Goal: Information Seeking & Learning: Learn about a topic

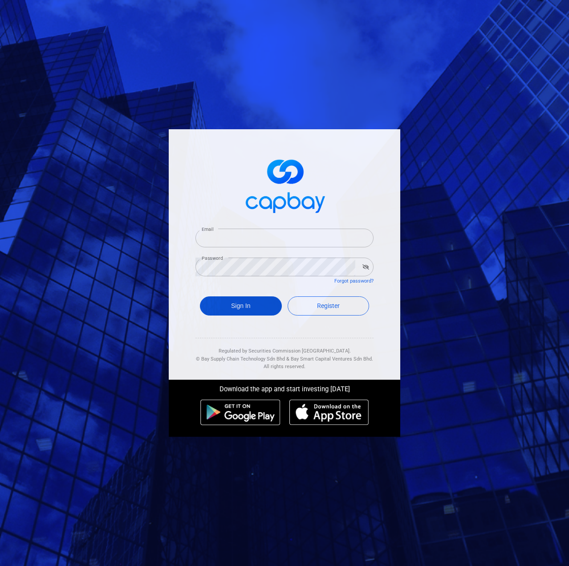
type input "[EMAIL_ADDRESS][DOMAIN_NAME]"
click at [247, 305] on button "Sign In" at bounding box center [241, 305] width 82 height 19
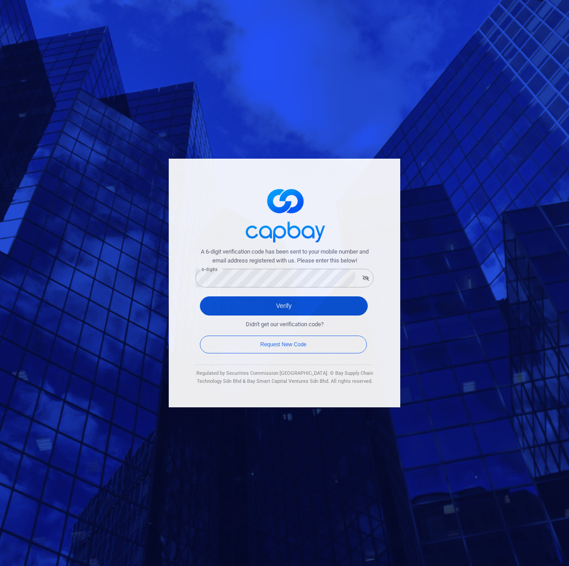
click at [228, 314] on button "Verify" at bounding box center [284, 305] width 168 height 19
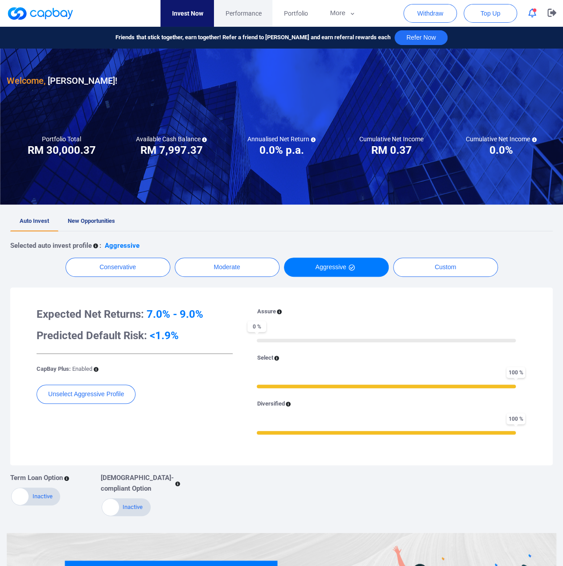
click at [242, 12] on span "Performance" at bounding box center [243, 13] width 36 height 10
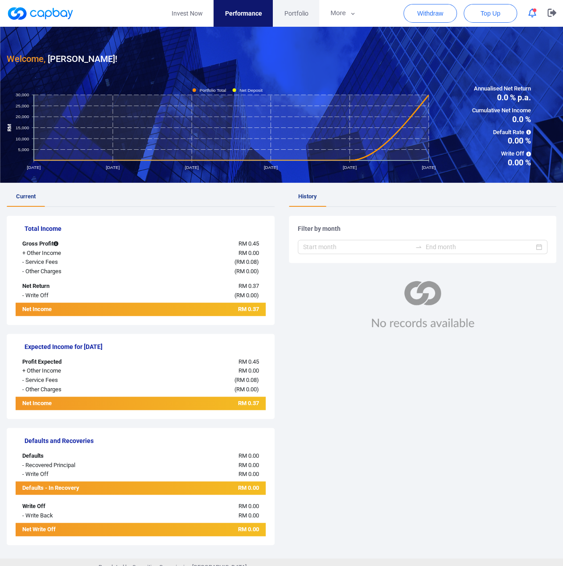
click at [296, 17] on span "Portfolio" at bounding box center [296, 13] width 24 height 10
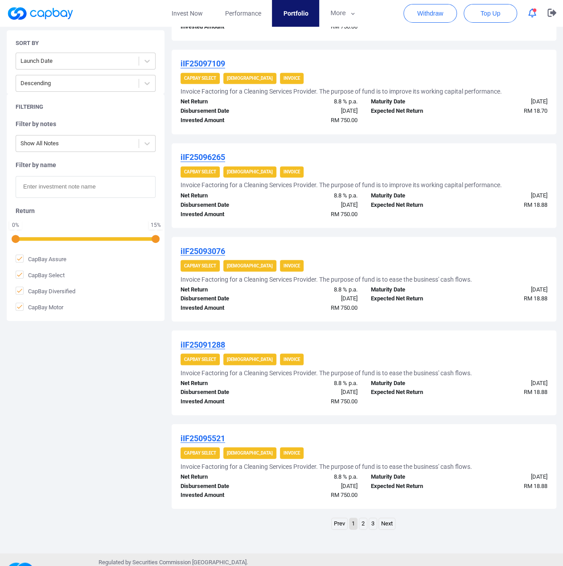
scroll to position [677, 0]
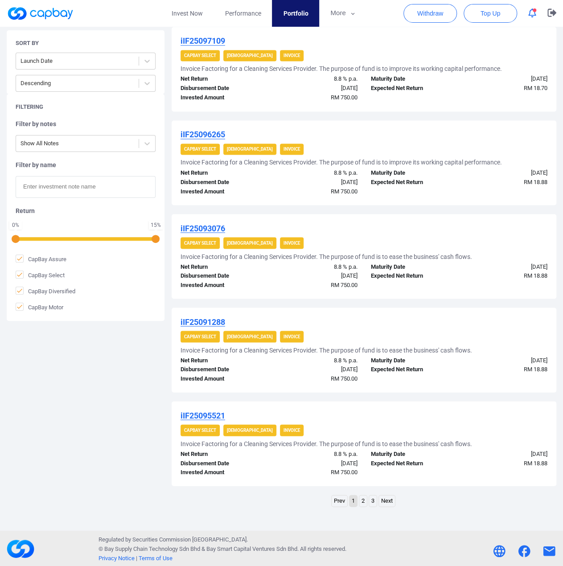
click at [364, 499] on link "2" at bounding box center [363, 500] width 8 height 11
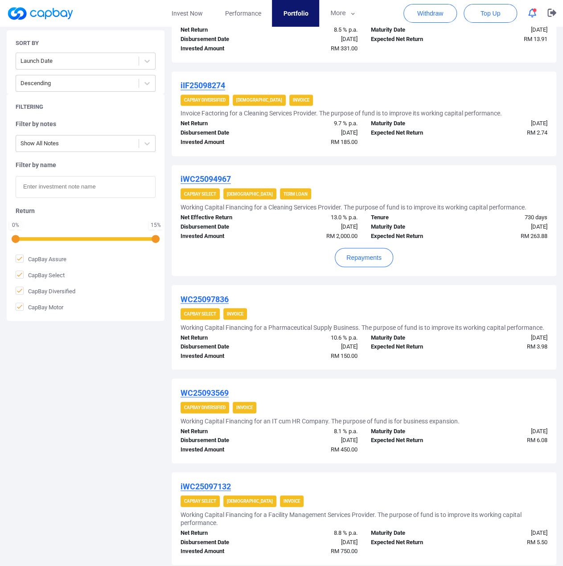
scroll to position [735, 0]
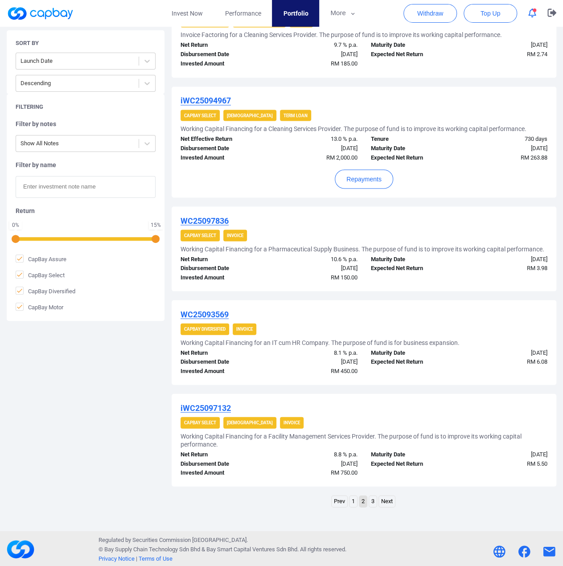
click at [372, 499] on link "3" at bounding box center [373, 500] width 8 height 11
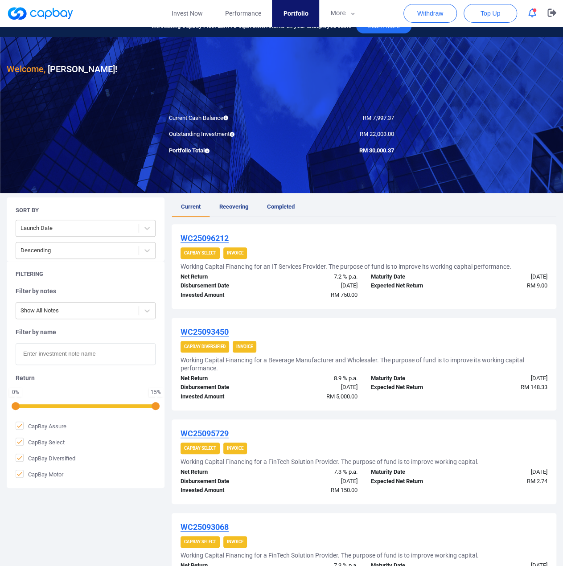
scroll to position [0, 0]
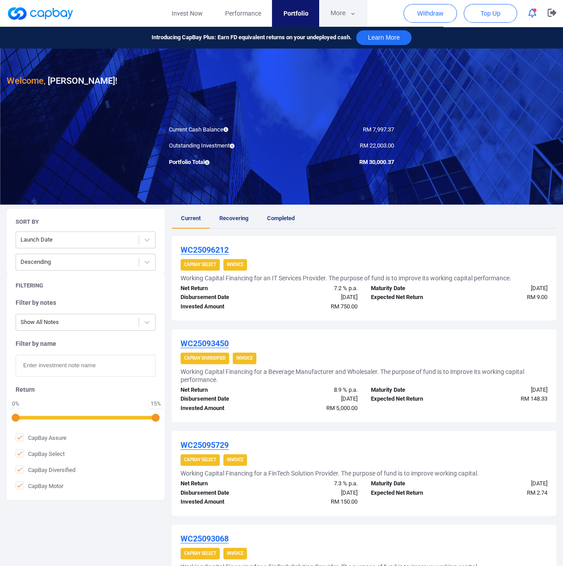
click at [344, 12] on button "More" at bounding box center [343, 13] width 48 height 27
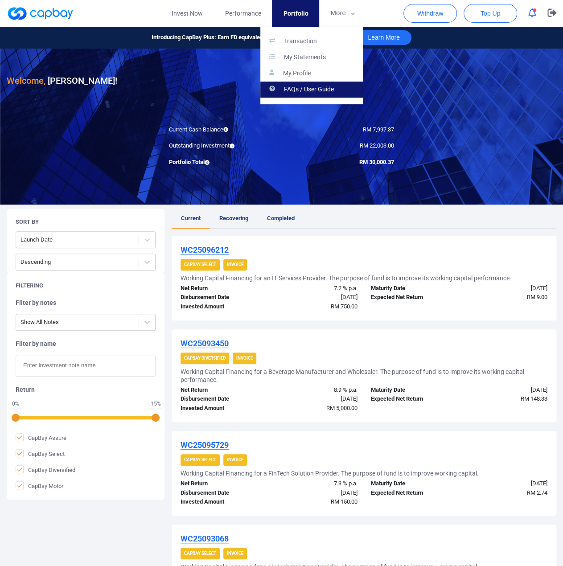
click at [313, 89] on p "FAQs / User Guide" at bounding box center [309, 90] width 50 height 8
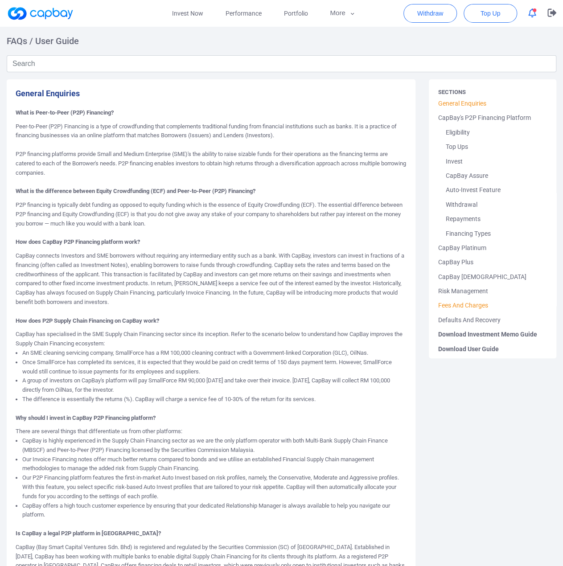
click at [459, 305] on link "Fees And Charges" at bounding box center [492, 305] width 110 height 14
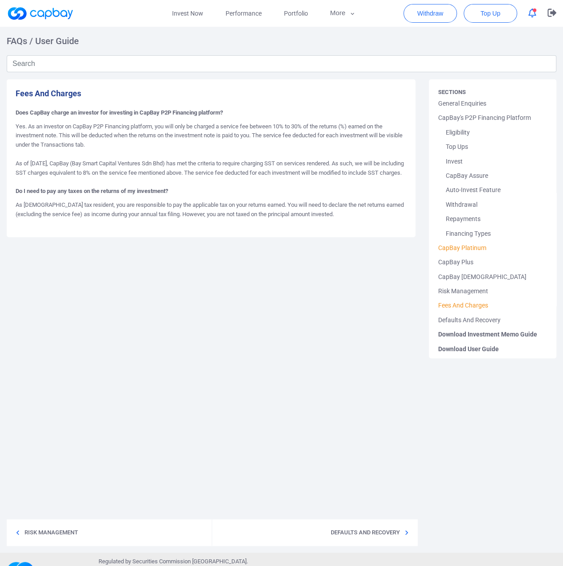
click at [463, 248] on link "CapBay Platinum" at bounding box center [492, 248] width 110 height 14
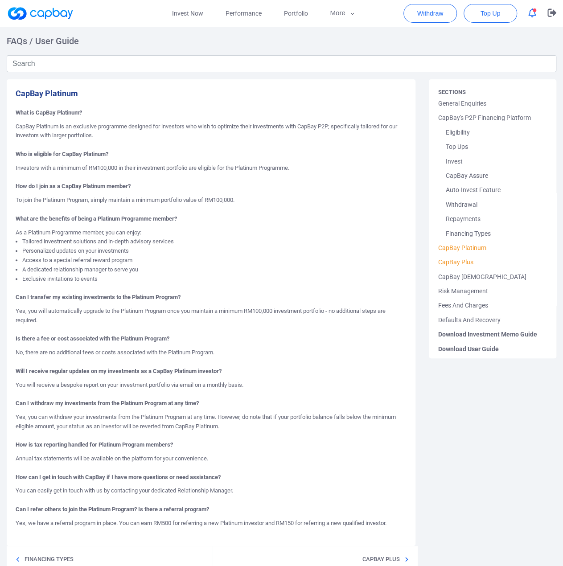
click at [462, 261] on link "CapBay Plus" at bounding box center [492, 262] width 110 height 14
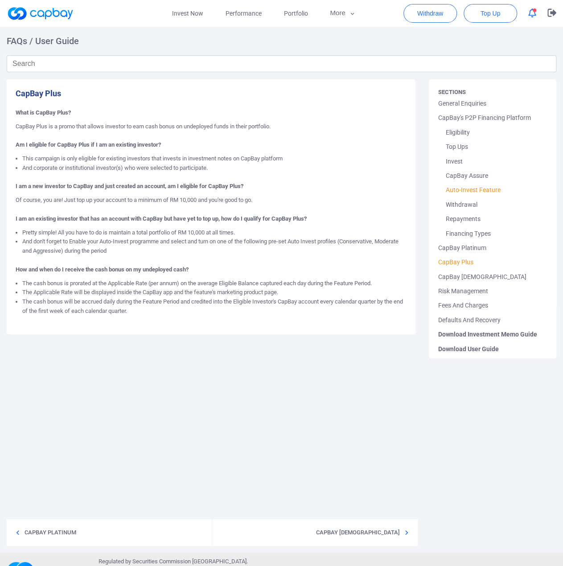
click at [477, 192] on link "Auto-Invest Feature" at bounding box center [492, 190] width 110 height 14
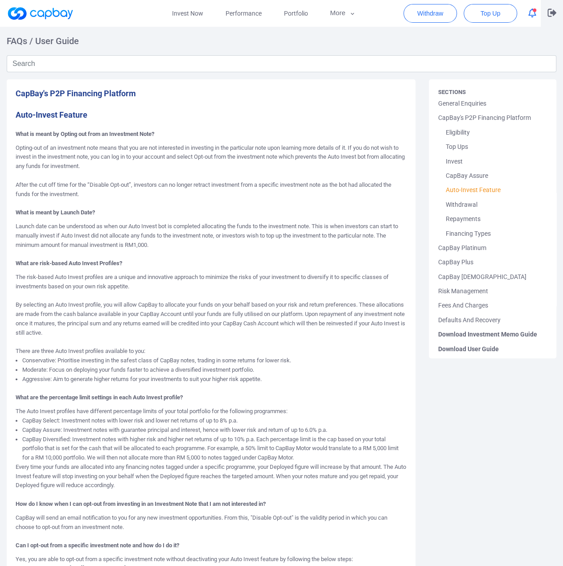
click at [549, 12] on icon "button" at bounding box center [551, 12] width 9 height 8
